Goal: Information Seeking & Learning: Learn about a topic

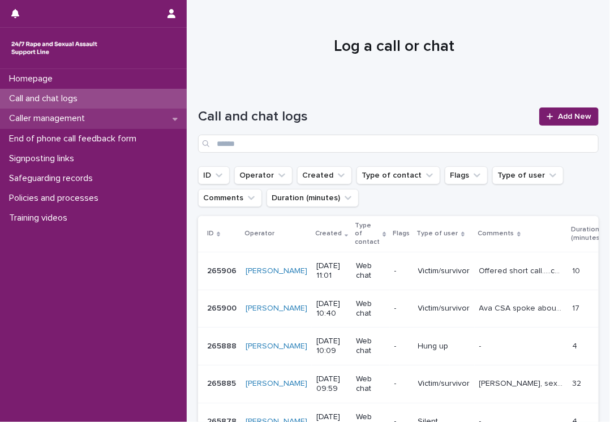
click at [84, 115] on p "Caller management" at bounding box center [49, 118] width 89 height 11
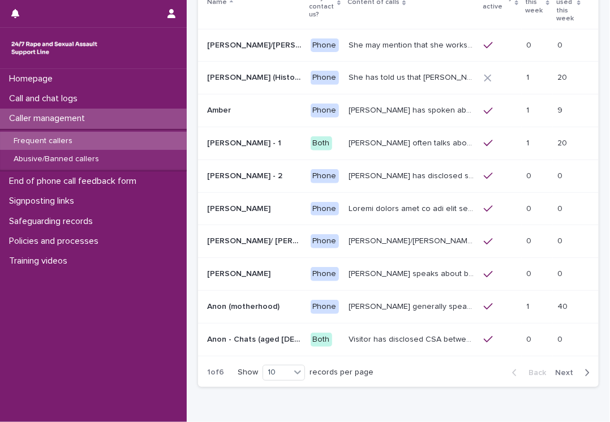
scroll to position [138, 0]
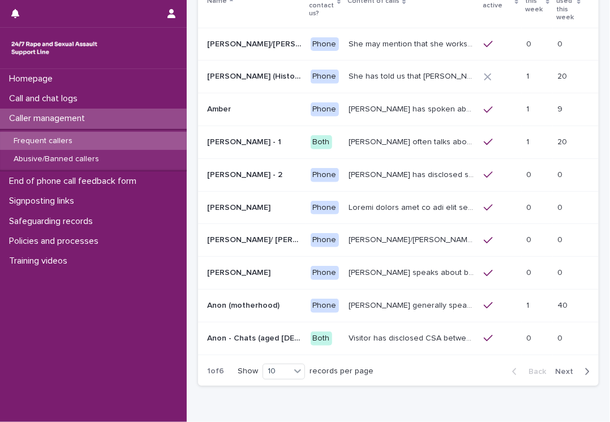
click at [585, 367] on icon "button" at bounding box center [587, 372] width 5 height 10
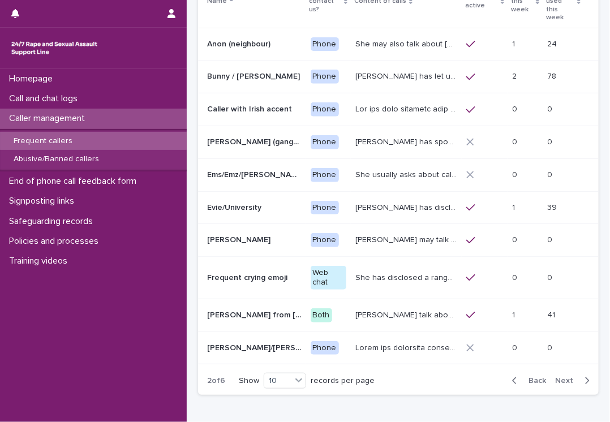
click at [585, 376] on icon "button" at bounding box center [587, 381] width 5 height 10
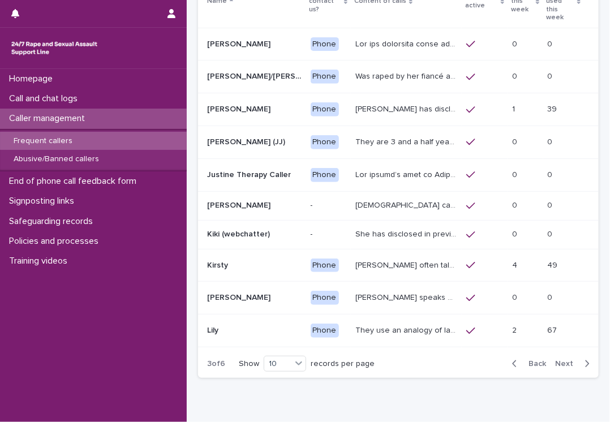
scroll to position [143, 0]
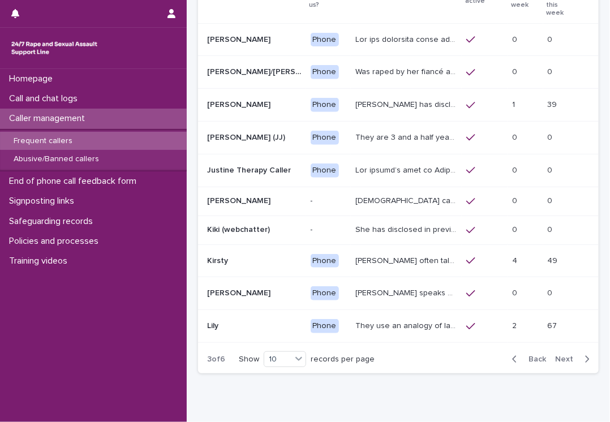
click at [585, 357] on icon "button" at bounding box center [587, 360] width 5 height 10
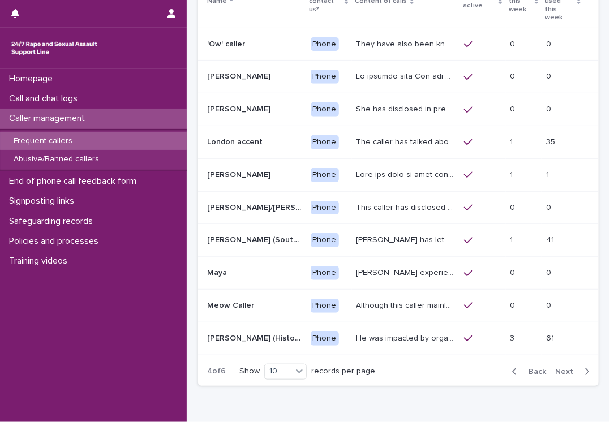
click at [358, 135] on p "The caller has talked about being paid for sex with older men. Gang ‘leaders’ a…" at bounding box center [407, 141] width 101 height 12
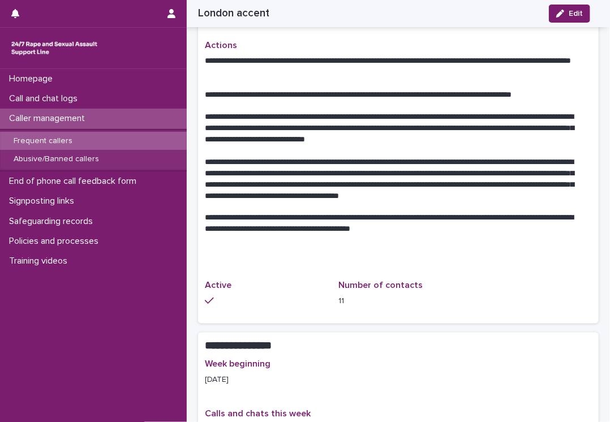
scroll to position [550, 0]
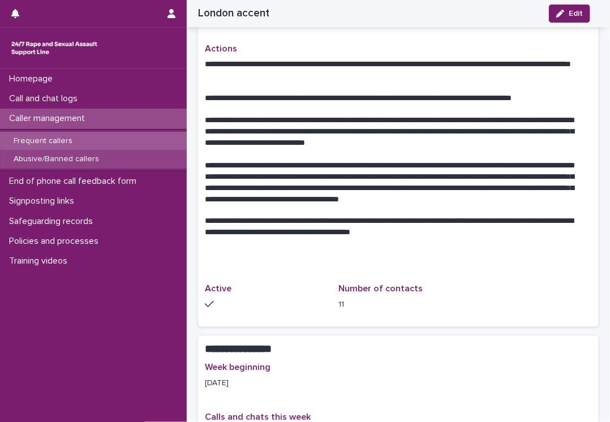
click at [84, 159] on p "Abusive/Banned callers" at bounding box center [57, 160] width 104 height 10
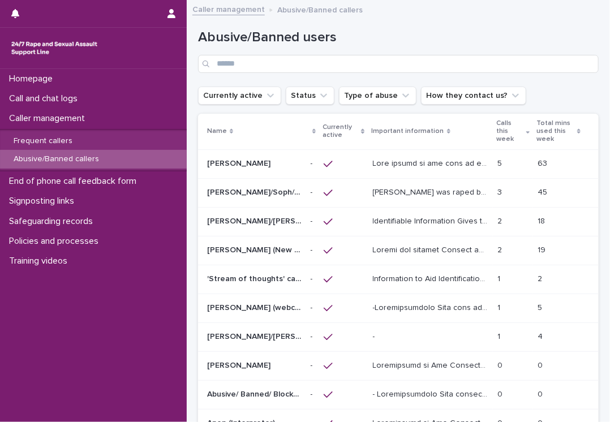
click at [84, 159] on p "Abusive/Banned callers" at bounding box center [57, 160] width 104 height 10
click at [399, 191] on p "[PERSON_NAME] was raped by their partner last year and they're currently facing…" at bounding box center [432, 192] width 118 height 12
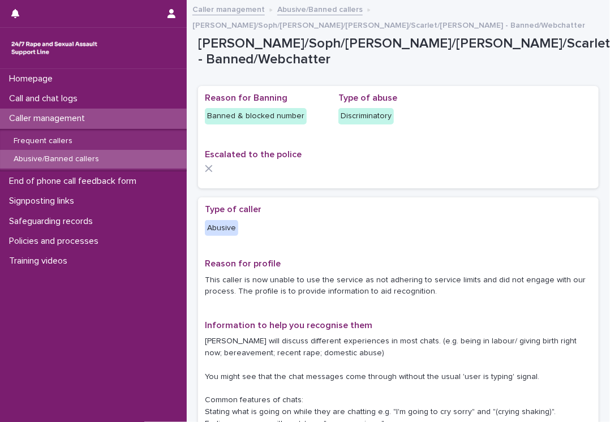
click at [461, 275] on p "This caller is now unable to use the service as not adhering to service limits …" at bounding box center [398, 287] width 387 height 24
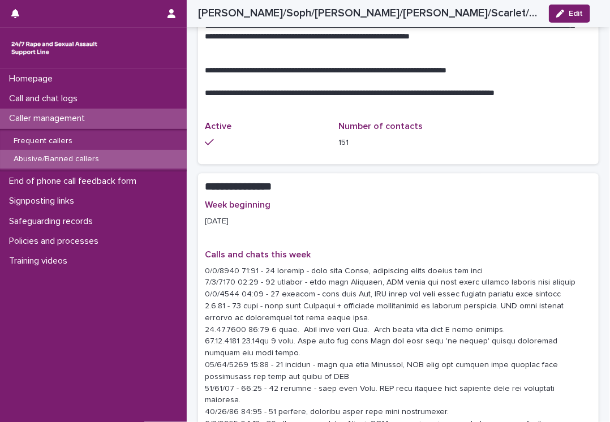
scroll to position [1109, 0]
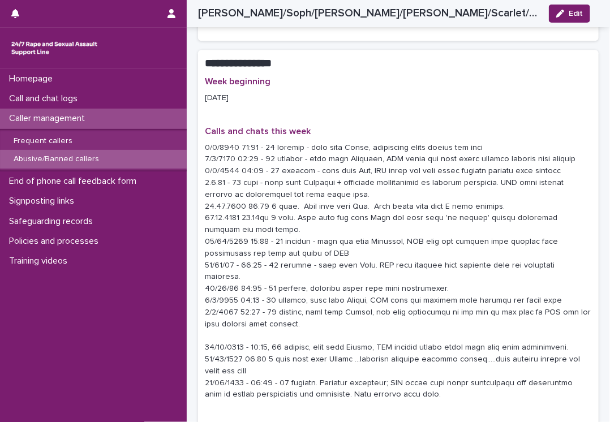
click at [69, 161] on p "Abusive/Banned callers" at bounding box center [57, 160] width 104 height 10
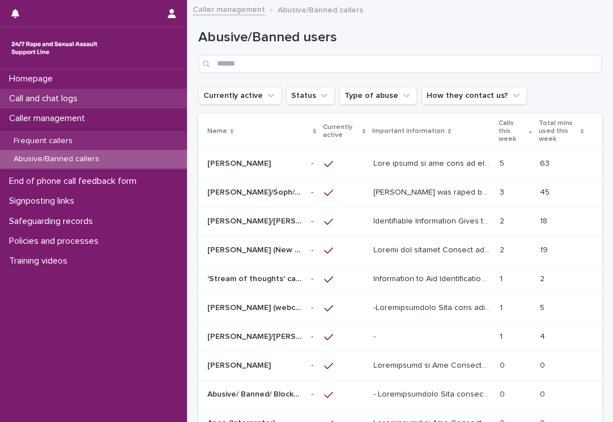
click at [25, 97] on p "Call and chat logs" at bounding box center [46, 98] width 82 height 11
